Goal: Task Accomplishment & Management: Manage account settings

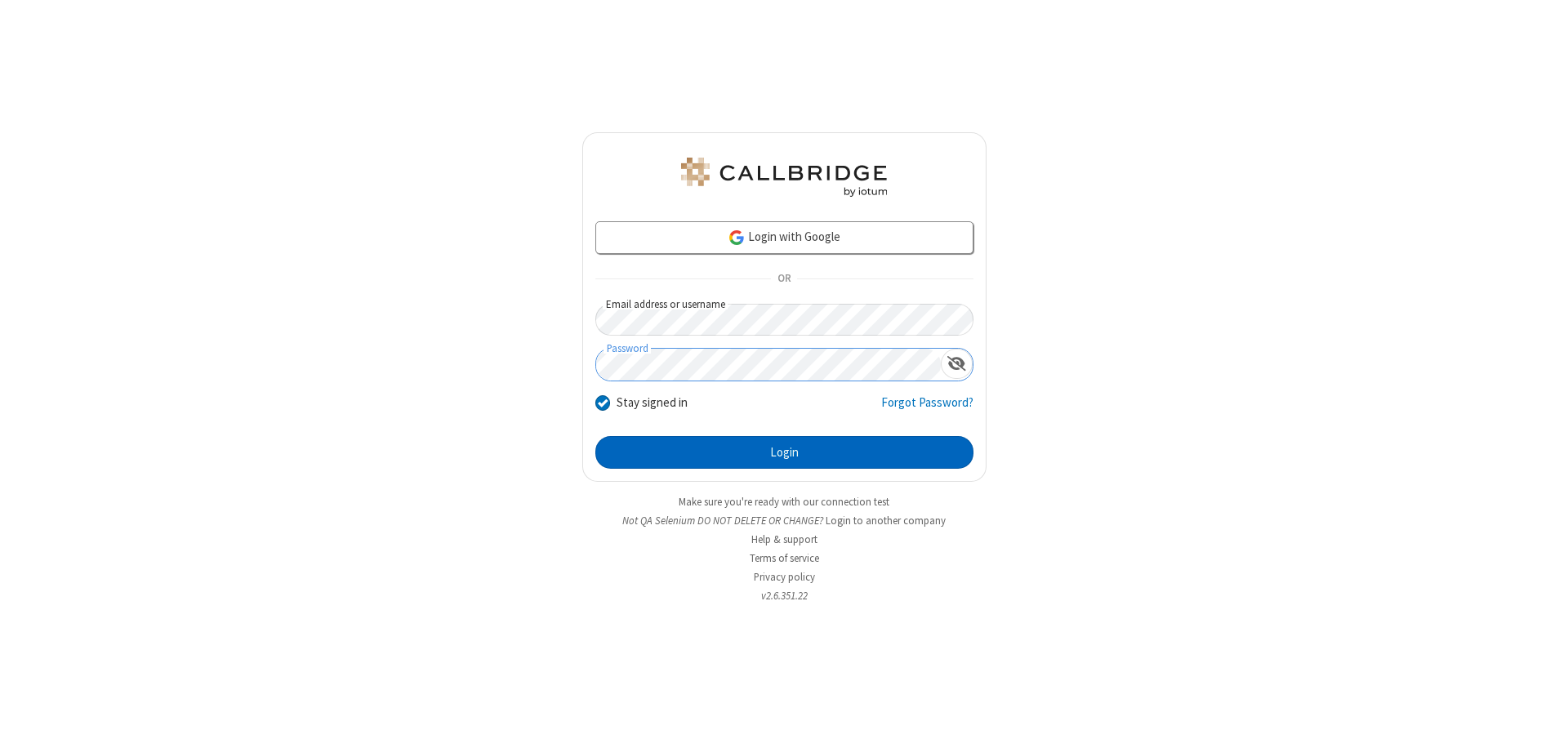
click at [784, 453] on button "Login" at bounding box center [784, 453] width 378 height 33
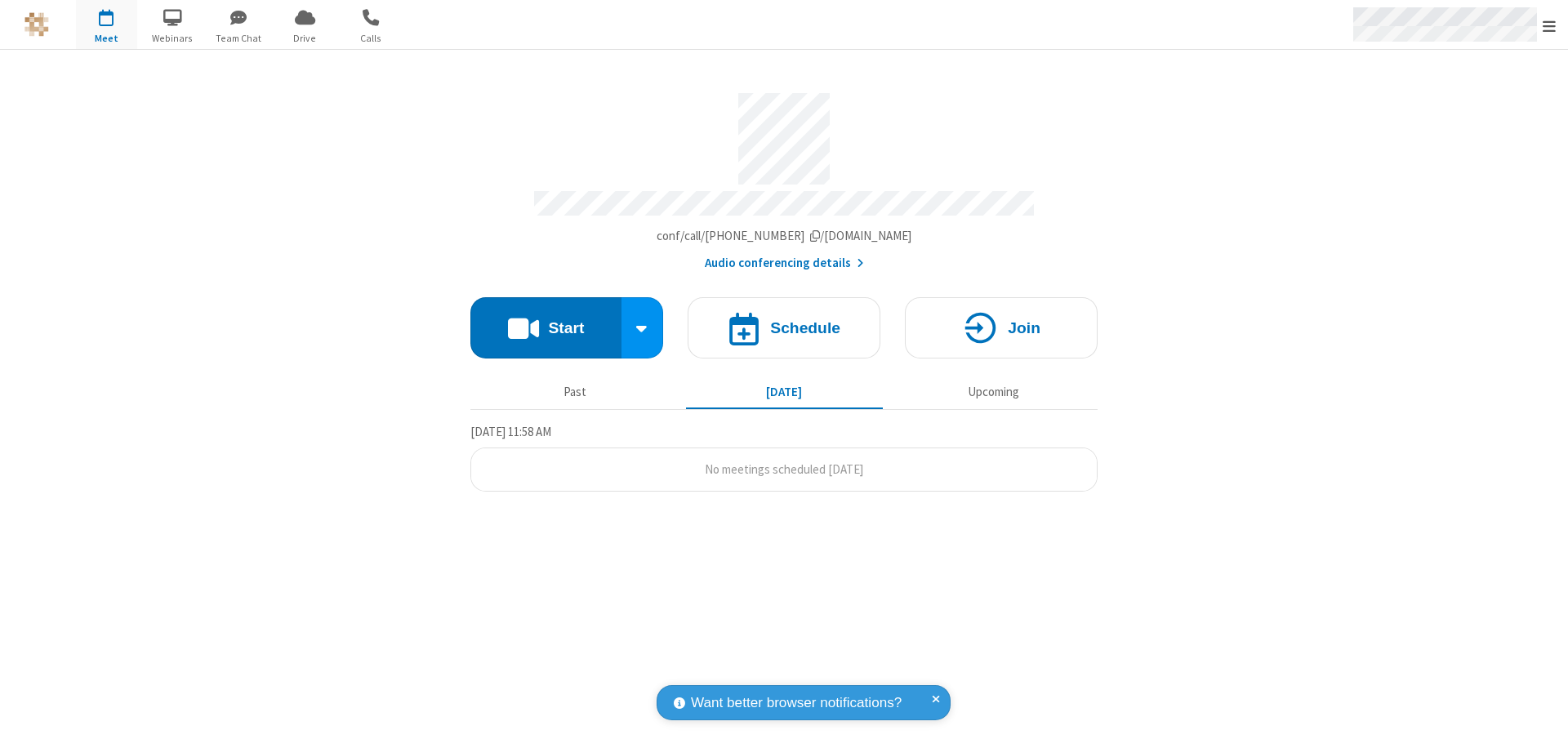
click at [1549, 26] on span "Open menu" at bounding box center [1549, 27] width 13 height 17
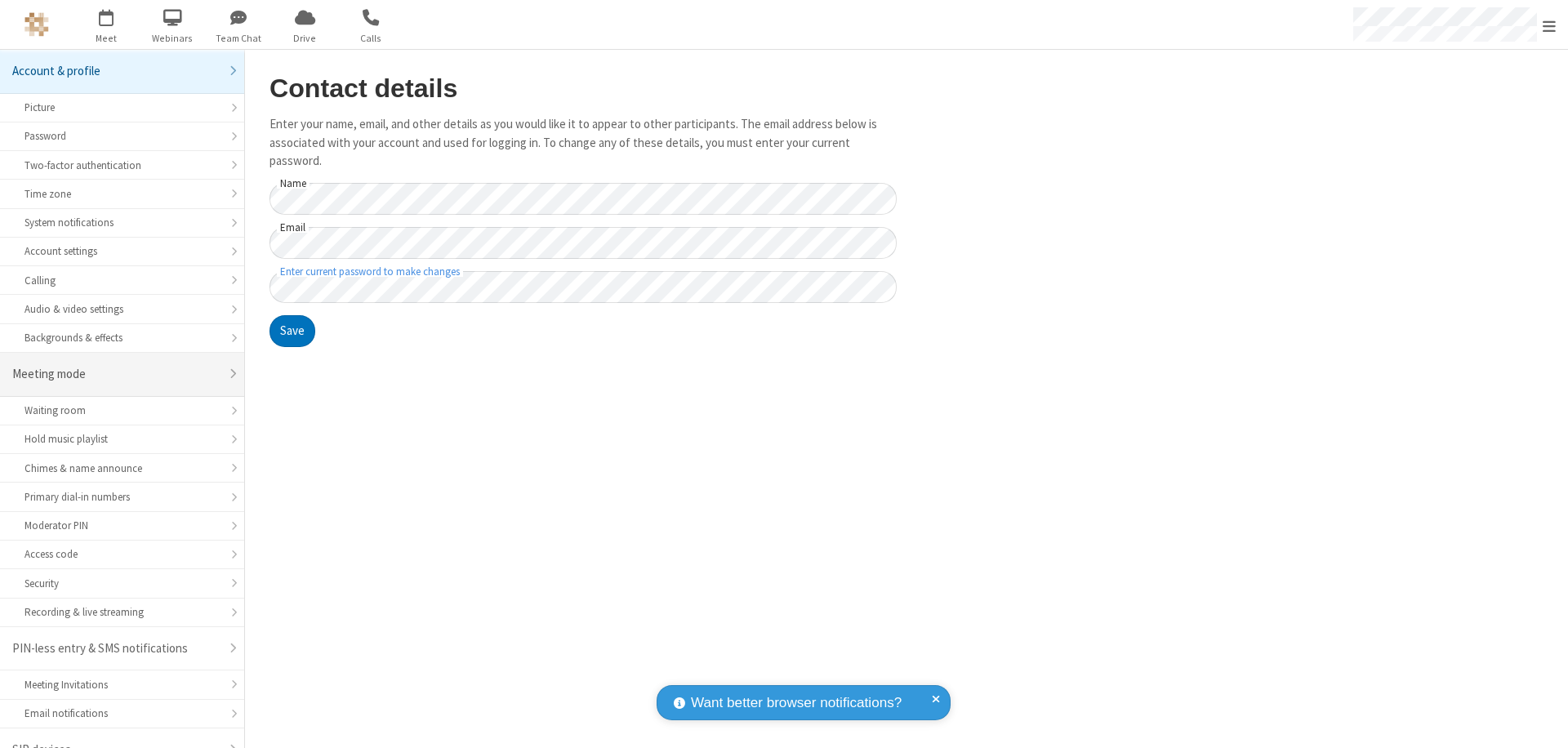
click at [116, 365] on div "Meeting mode" at bounding box center [116, 374] width 208 height 18
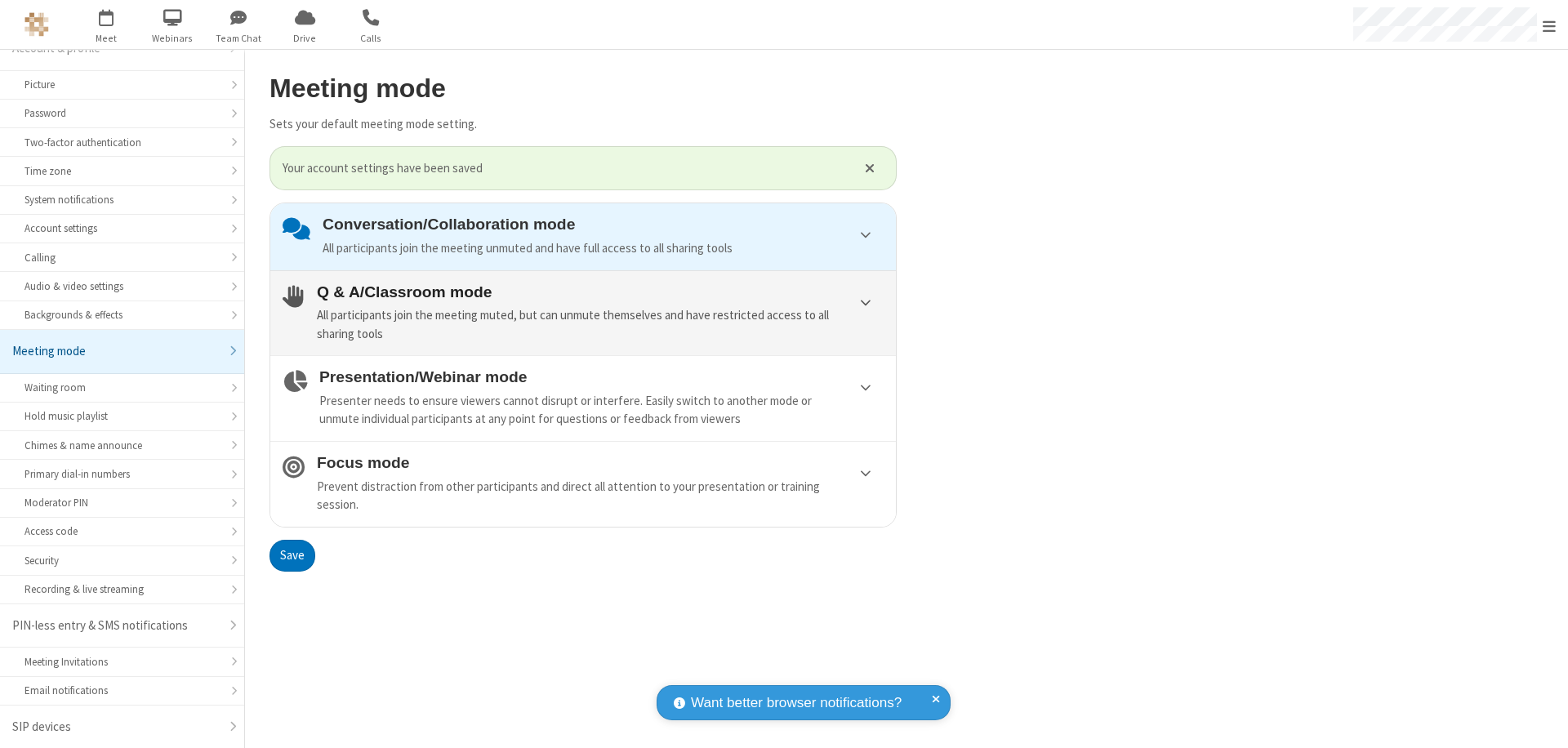
click at [583, 312] on div "All participants join the meeting muted, but can unmute themselves and have res…" at bounding box center [601, 325] width 567 height 37
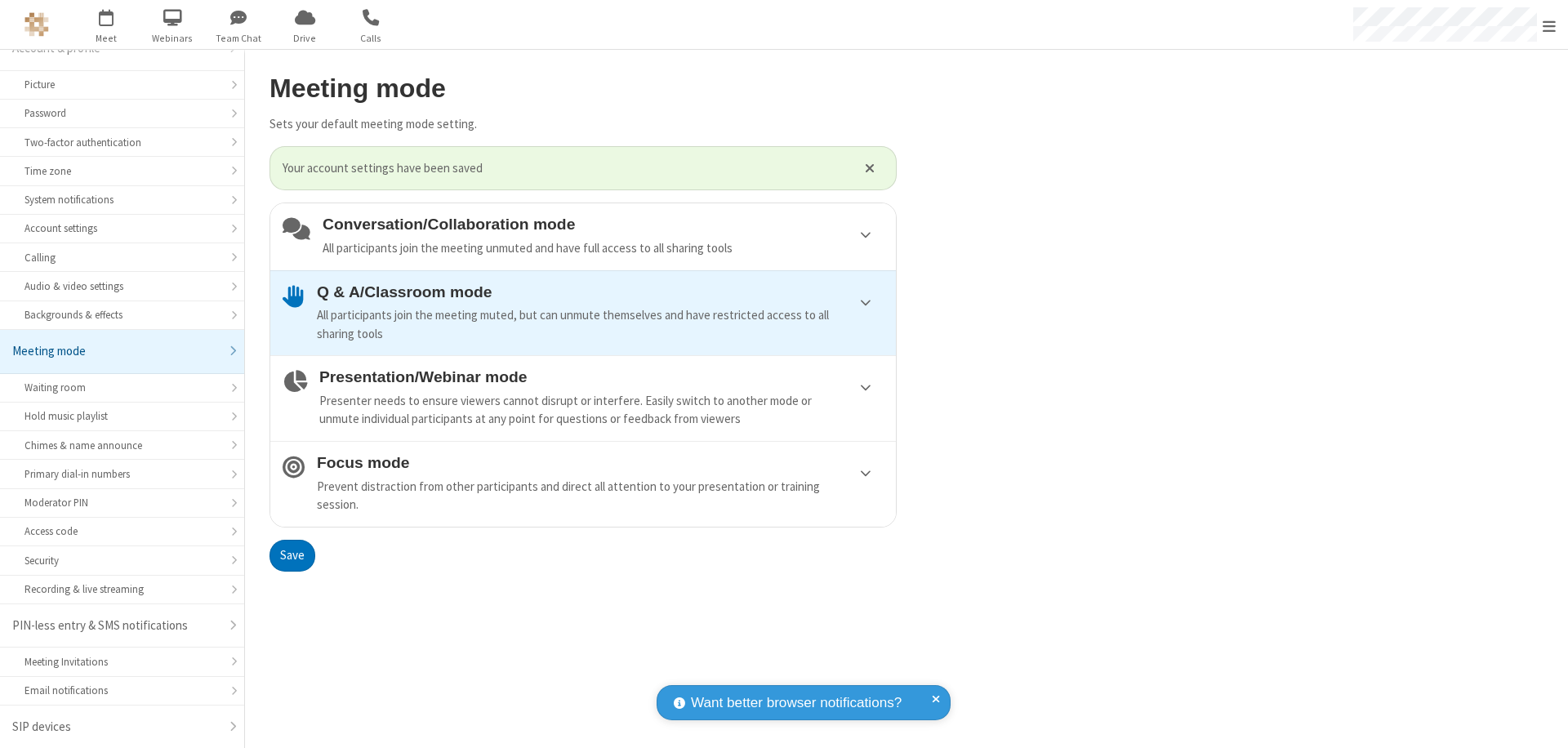
click at [292, 556] on button "Save" at bounding box center [292, 557] width 46 height 33
click at [1549, 25] on span "Open menu" at bounding box center [1549, 27] width 13 height 17
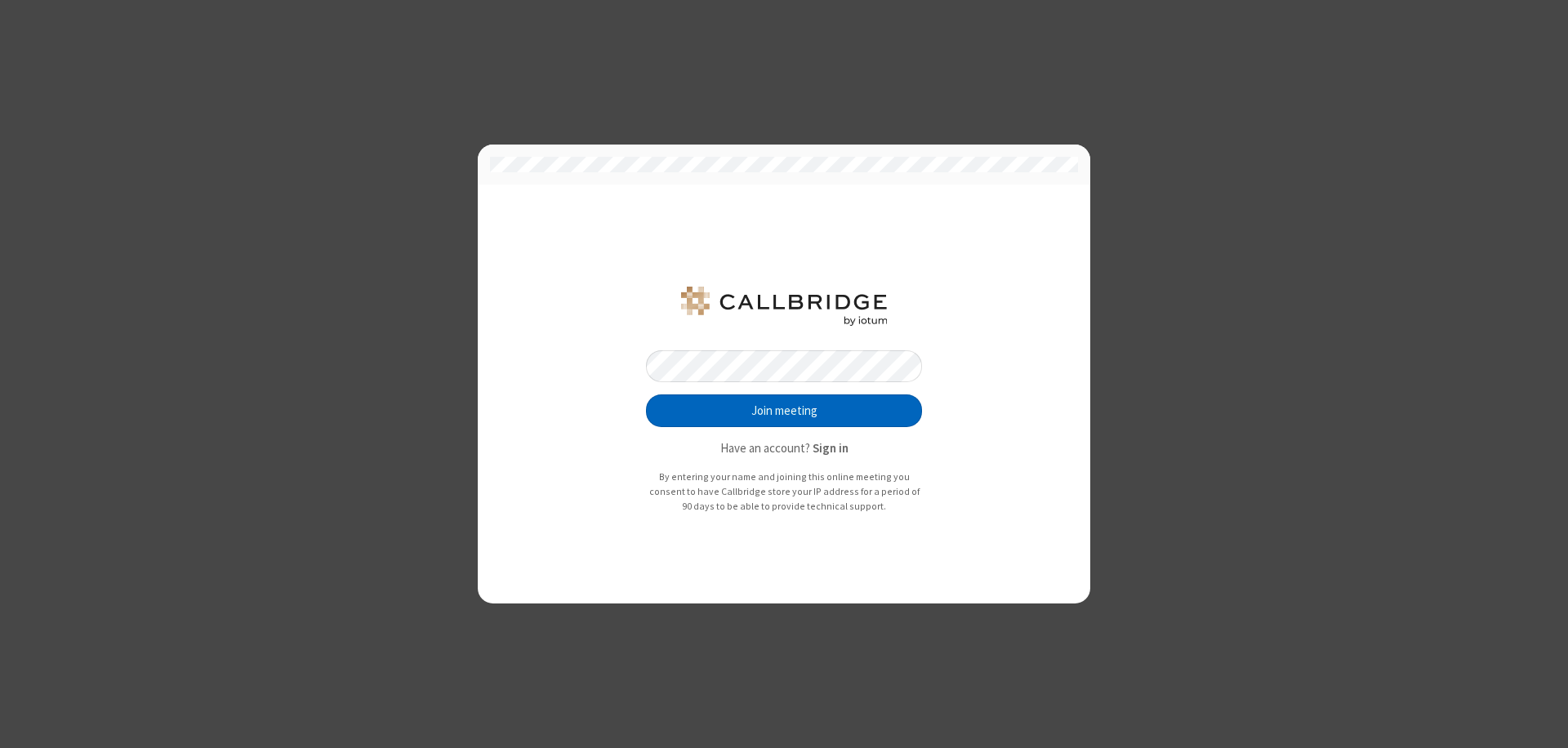
click at [784, 411] on button "Join meeting" at bounding box center [784, 411] width 276 height 33
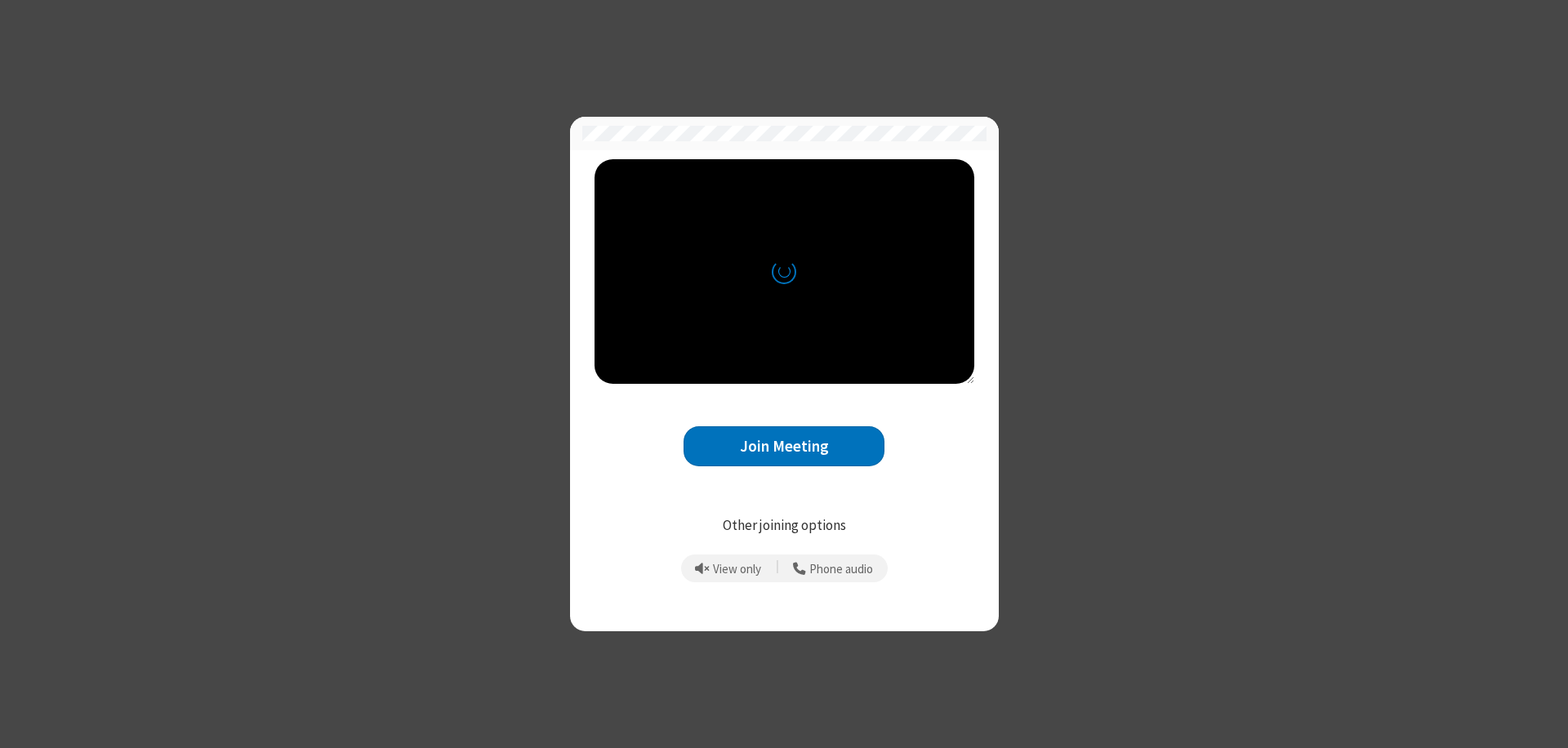
click at [784, 446] on button "Join Meeting" at bounding box center [784, 446] width 200 height 40
